Goal: Task Accomplishment & Management: Complete application form

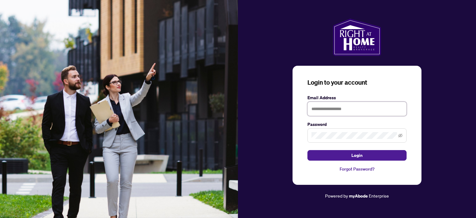
click at [327, 107] on input "text" at bounding box center [356, 109] width 99 height 14
type input "**********"
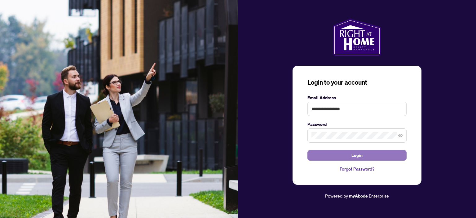
click at [366, 156] on button "Login" at bounding box center [356, 155] width 99 height 11
click at [343, 157] on button "Login" at bounding box center [356, 155] width 99 height 11
click at [354, 154] on span "Login" at bounding box center [356, 155] width 11 height 10
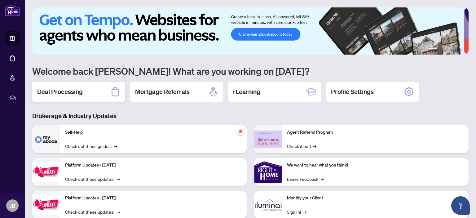
click at [58, 91] on h2 "Deal Processing" at bounding box center [60, 91] width 46 height 9
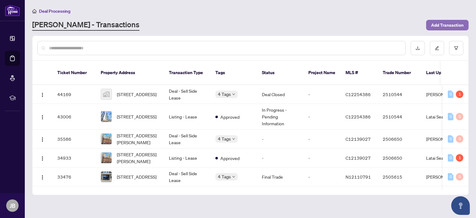
click at [449, 24] on span "Add Transaction" at bounding box center [447, 25] width 33 height 10
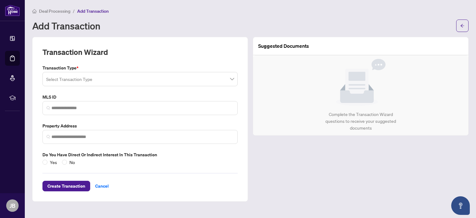
click at [215, 80] on input "search" at bounding box center [137, 80] width 182 height 14
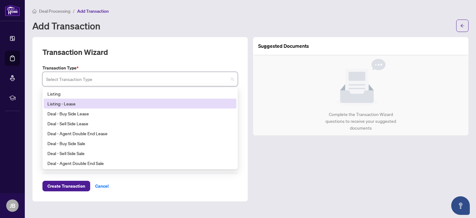
click at [67, 101] on div "Listing - Lease" at bounding box center [139, 103] width 185 height 7
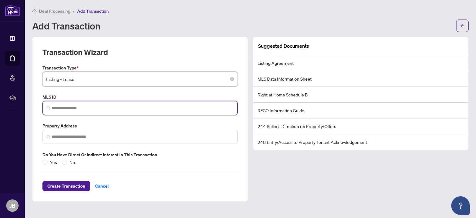
click at [79, 107] on input "search" at bounding box center [142, 108] width 182 height 7
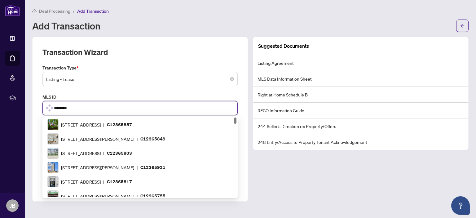
type input "*********"
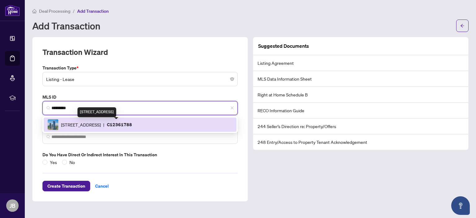
click at [81, 122] on span "[STREET_ADDRESS]" at bounding box center [81, 124] width 40 height 7
type input "**********"
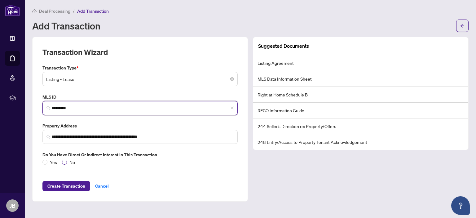
type input "*********"
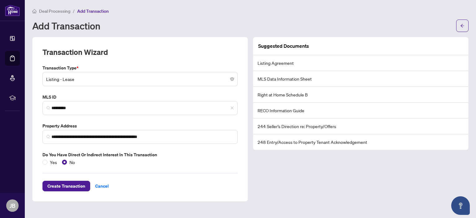
click at [335, 65] on li "Listing Agreement" at bounding box center [360, 63] width 215 height 16
click at [61, 186] on span "Create Transaction" at bounding box center [66, 186] width 38 height 10
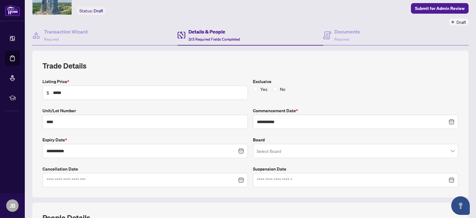
scroll to position [48, 0]
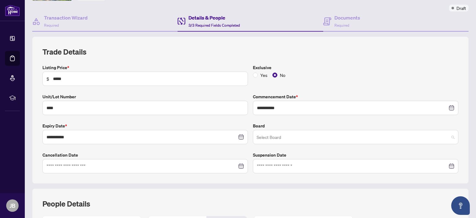
click at [448, 137] on span at bounding box center [355, 137] width 198 height 12
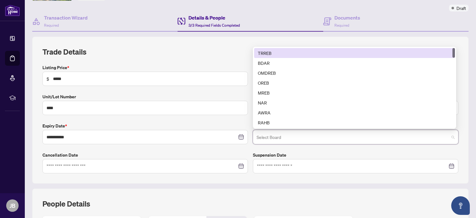
click at [266, 50] on div "TRREB" at bounding box center [354, 53] width 193 height 7
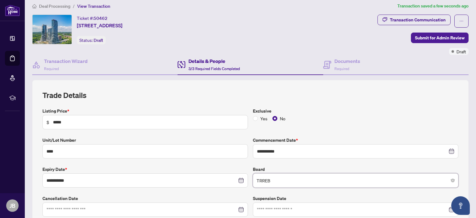
scroll to position [0, 0]
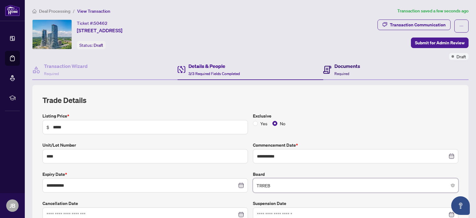
click at [340, 67] on h4 "Documents" at bounding box center [347, 65] width 26 height 7
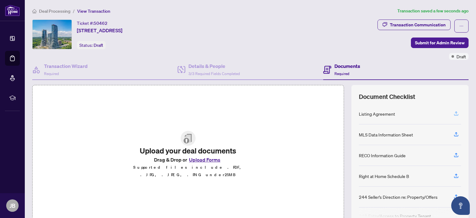
click at [453, 112] on icon "button" at bounding box center [456, 114] width 6 height 6
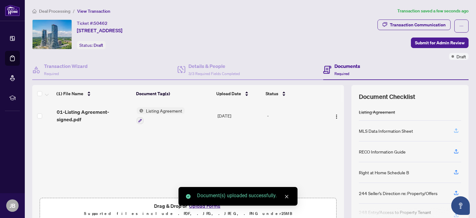
click at [453, 129] on icon "button" at bounding box center [456, 131] width 6 height 6
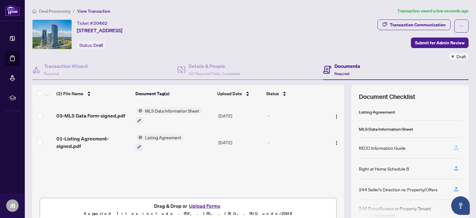
click at [453, 147] on icon "button" at bounding box center [456, 148] width 6 height 6
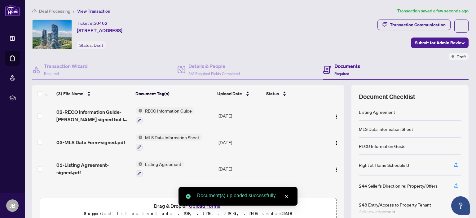
click at [453, 166] on icon "button" at bounding box center [456, 165] width 6 height 6
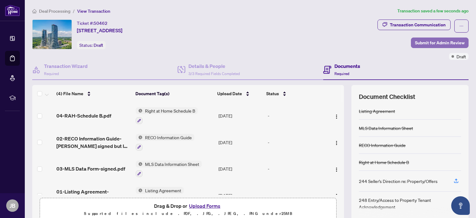
click at [429, 41] on span "Submit for Admin Review" at bounding box center [440, 43] width 50 height 10
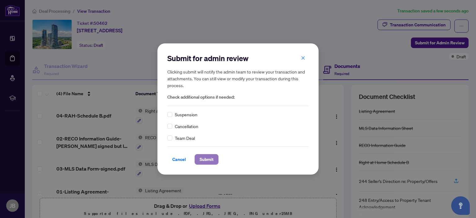
click at [209, 161] on span "Submit" at bounding box center [206, 159] width 14 height 10
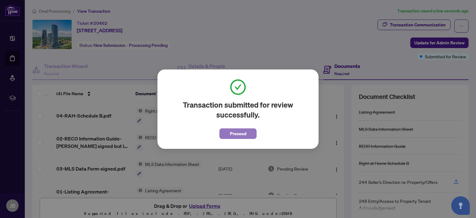
click at [237, 133] on span "Proceed" at bounding box center [238, 134] width 16 height 10
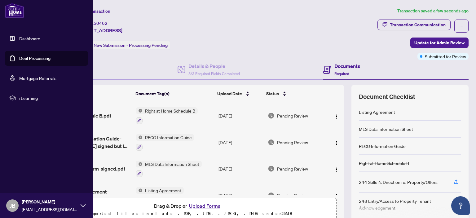
click at [33, 37] on link "Dashboard" at bounding box center [29, 39] width 21 height 6
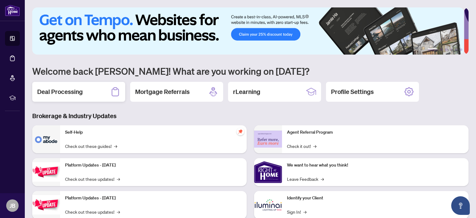
click at [59, 88] on h2 "Deal Processing" at bounding box center [60, 91] width 46 height 9
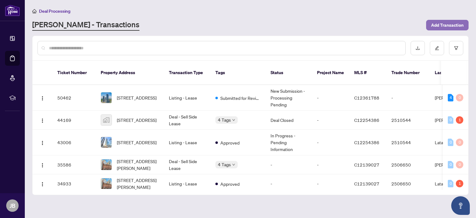
click at [445, 24] on span "Add Transaction" at bounding box center [447, 25] width 33 height 10
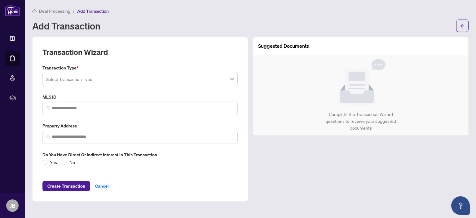
click at [233, 79] on span at bounding box center [140, 79] width 188 height 12
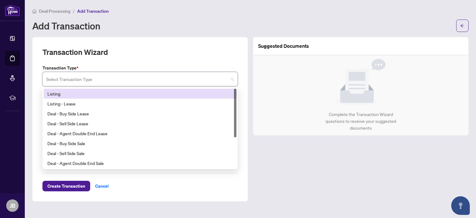
click at [51, 94] on div "Listing" at bounding box center [139, 93] width 185 height 7
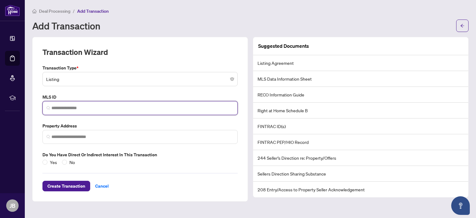
click at [53, 109] on input "search" at bounding box center [142, 108] width 182 height 7
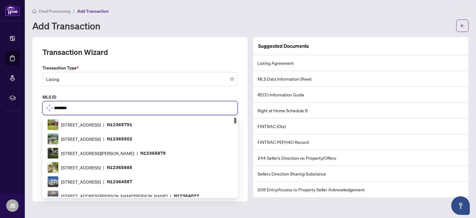
type input "*********"
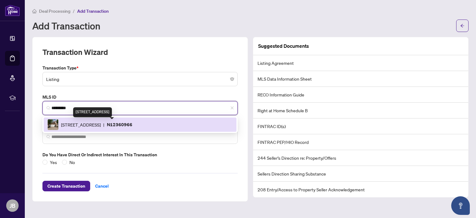
click at [75, 123] on span "[STREET_ADDRESS]" at bounding box center [81, 124] width 40 height 7
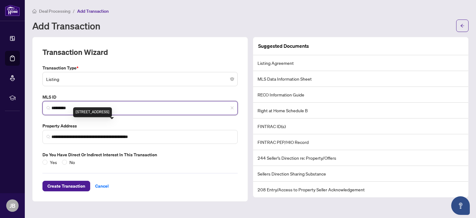
type input "**********"
type input "*********"
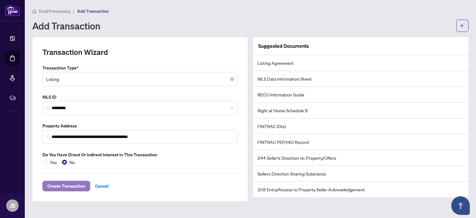
click at [63, 185] on span "Create Transaction" at bounding box center [66, 186] width 38 height 10
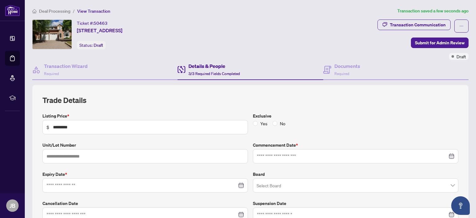
type input "**********"
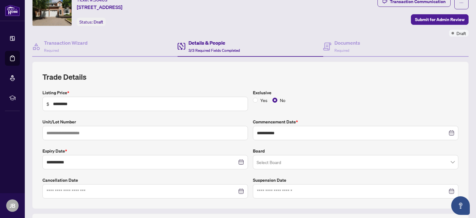
scroll to position [62, 0]
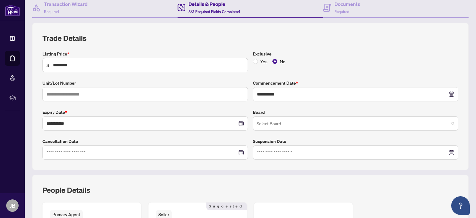
click at [449, 122] on span at bounding box center [355, 123] width 198 height 12
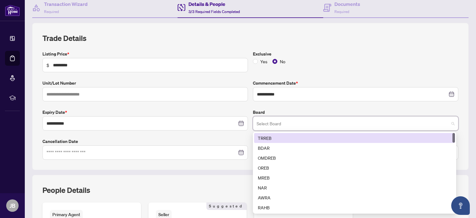
click at [268, 135] on div "TRREB" at bounding box center [354, 137] width 193 height 7
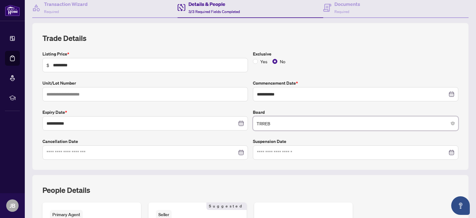
scroll to position [0, 0]
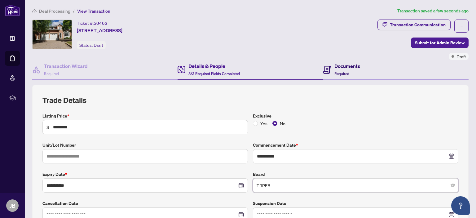
click at [340, 67] on h4 "Documents" at bounding box center [347, 65] width 26 height 7
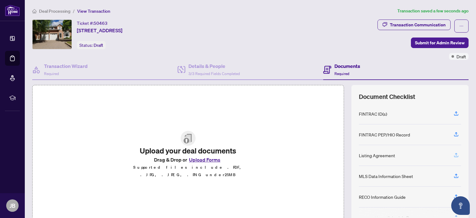
click at [453, 154] on icon "button" at bounding box center [456, 155] width 6 height 6
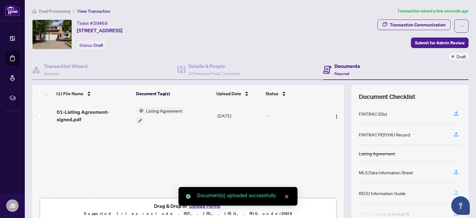
click at [453, 192] on icon "button" at bounding box center [456, 193] width 6 height 6
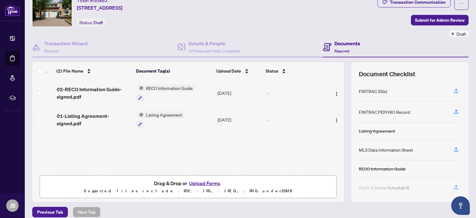
scroll to position [23, 0]
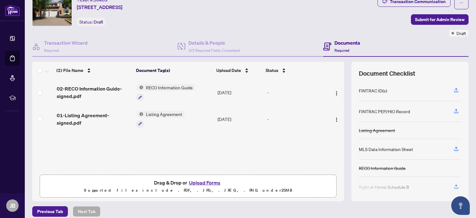
click at [452, 186] on div at bounding box center [410, 189] width 102 height 10
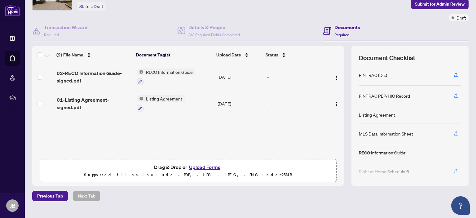
scroll to position [40, 0]
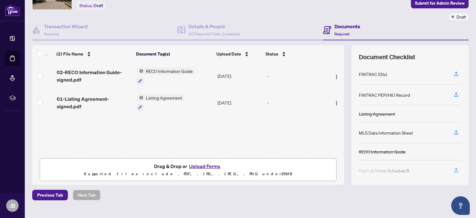
click at [381, 169] on div at bounding box center [410, 173] width 102 height 10
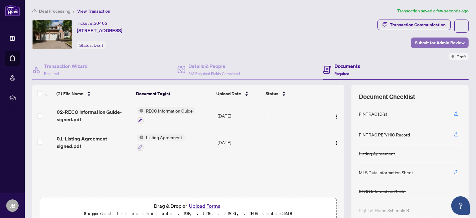
click at [430, 42] on span "Submit for Admin Review" at bounding box center [440, 43] width 50 height 10
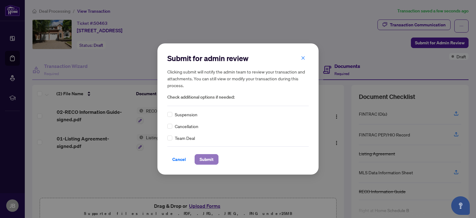
click at [204, 160] on span "Submit" at bounding box center [206, 159] width 14 height 10
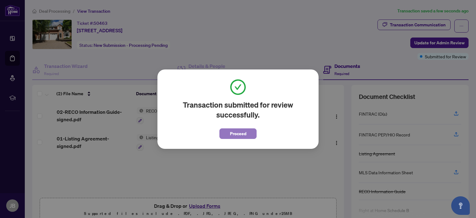
click at [232, 132] on span "Proceed" at bounding box center [238, 134] width 16 height 10
